Goal: Communication & Community: Connect with others

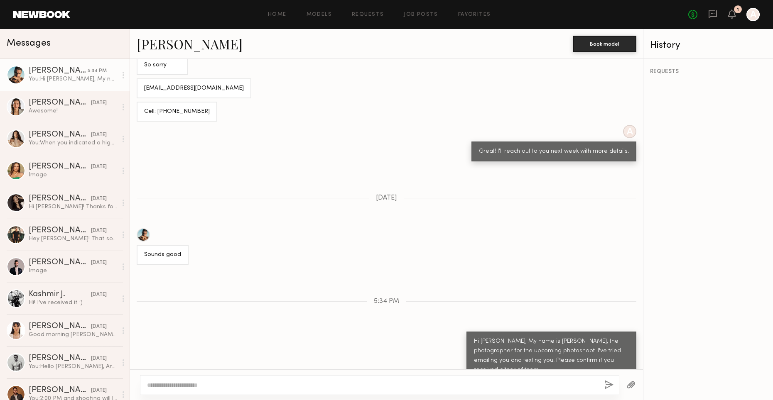
scroll to position [730, 0]
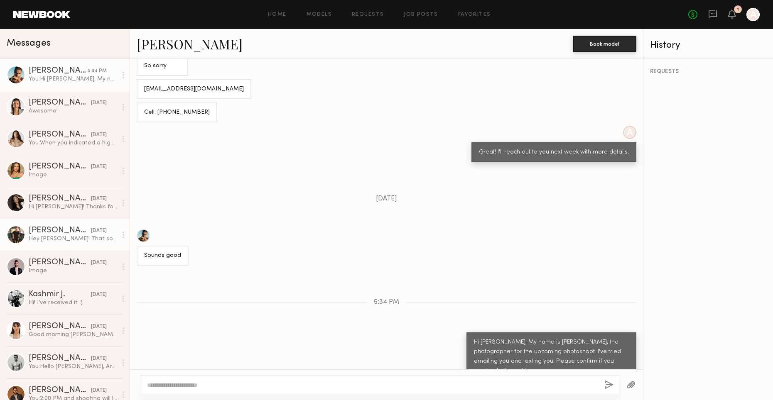
click at [44, 240] on div "Hey [PERSON_NAME]! That sounds fun! I’m interested" at bounding box center [73, 239] width 88 height 8
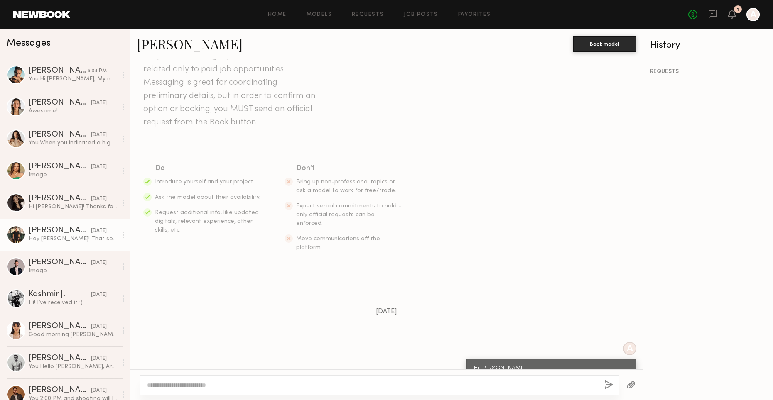
scroll to position [128, 0]
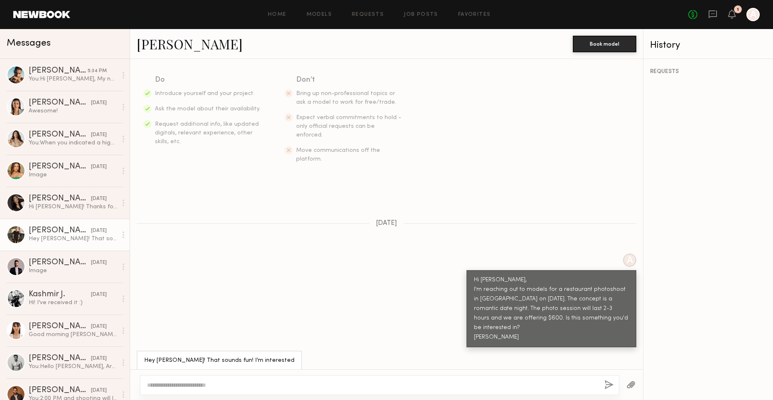
click at [190, 45] on link "[PERSON_NAME]" at bounding box center [190, 44] width 106 height 18
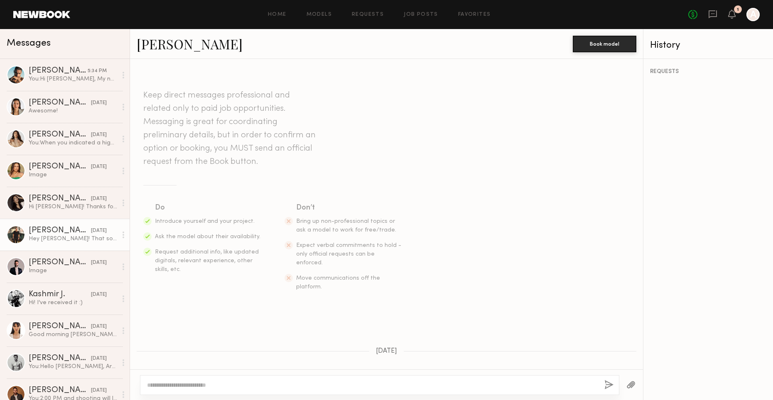
scroll to position [128, 0]
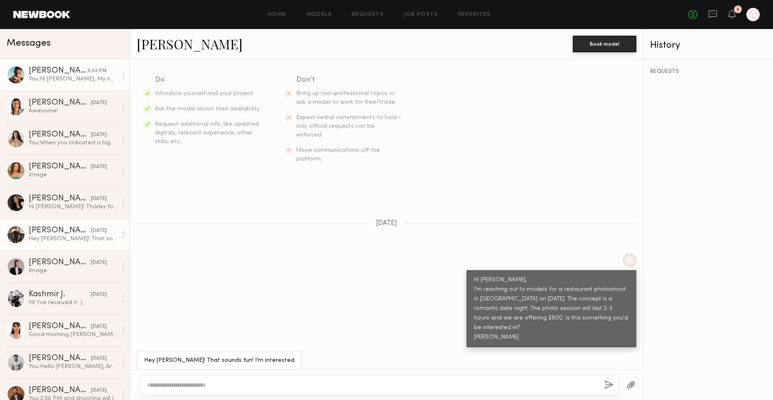
click at [49, 86] on link "[PERSON_NAME] 5:34 PM You: Hi [PERSON_NAME], My name is [PERSON_NAME], the phot…" at bounding box center [65, 75] width 130 height 32
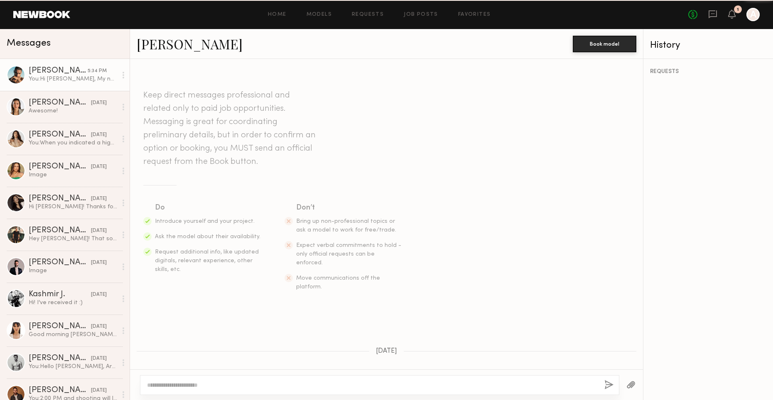
scroll to position [731, 0]
